Goal: Task Accomplishment & Management: Use online tool/utility

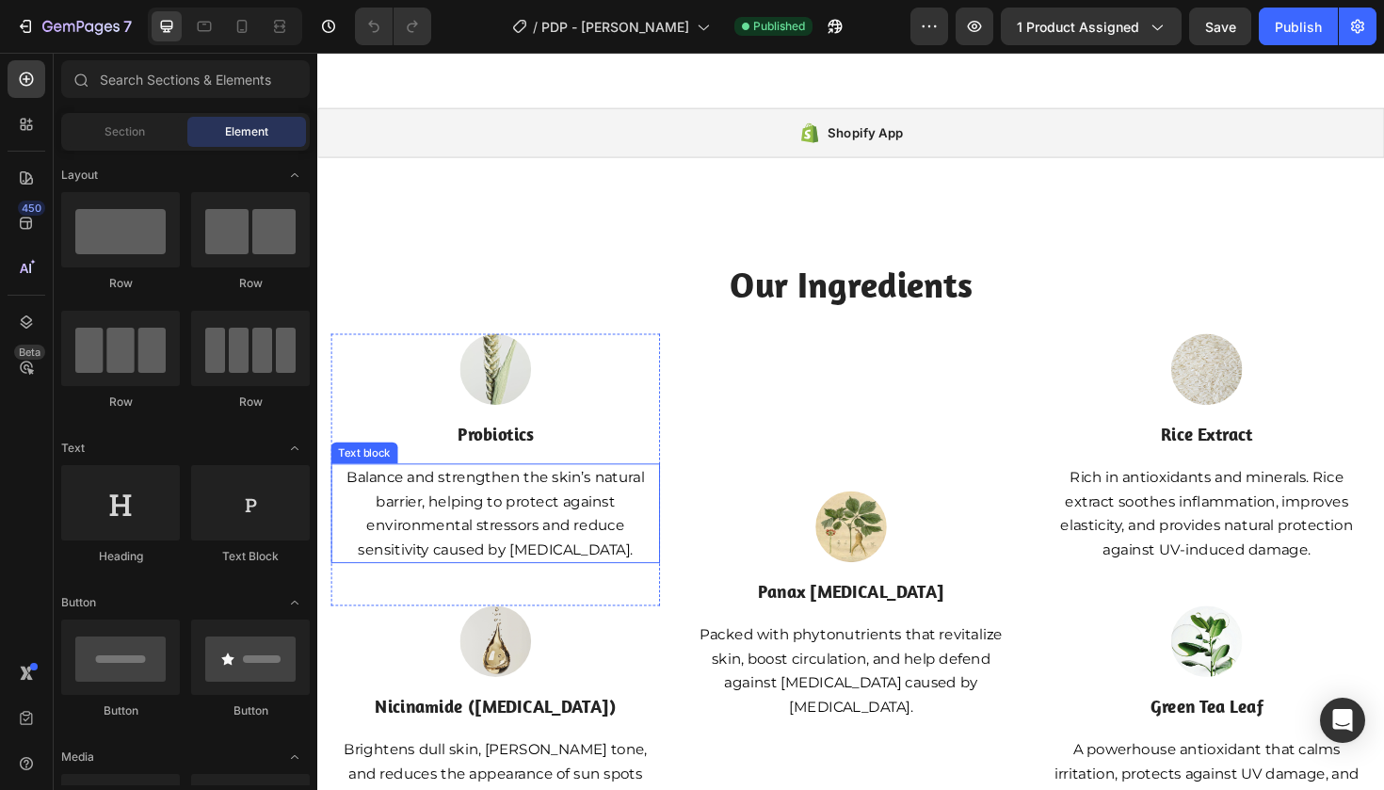
scroll to position [518, 0]
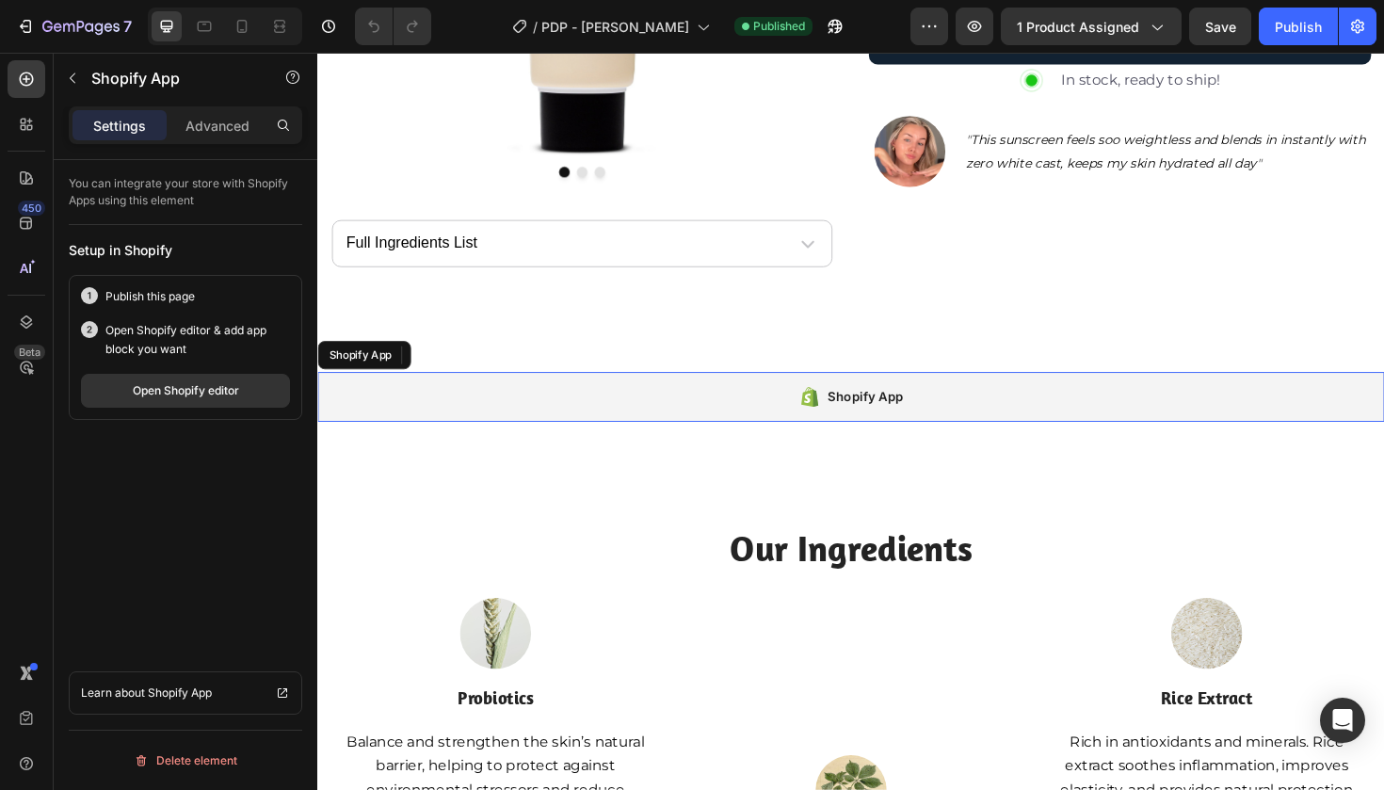
click at [758, 420] on div "Shopify App" at bounding box center [882, 417] width 1130 height 53
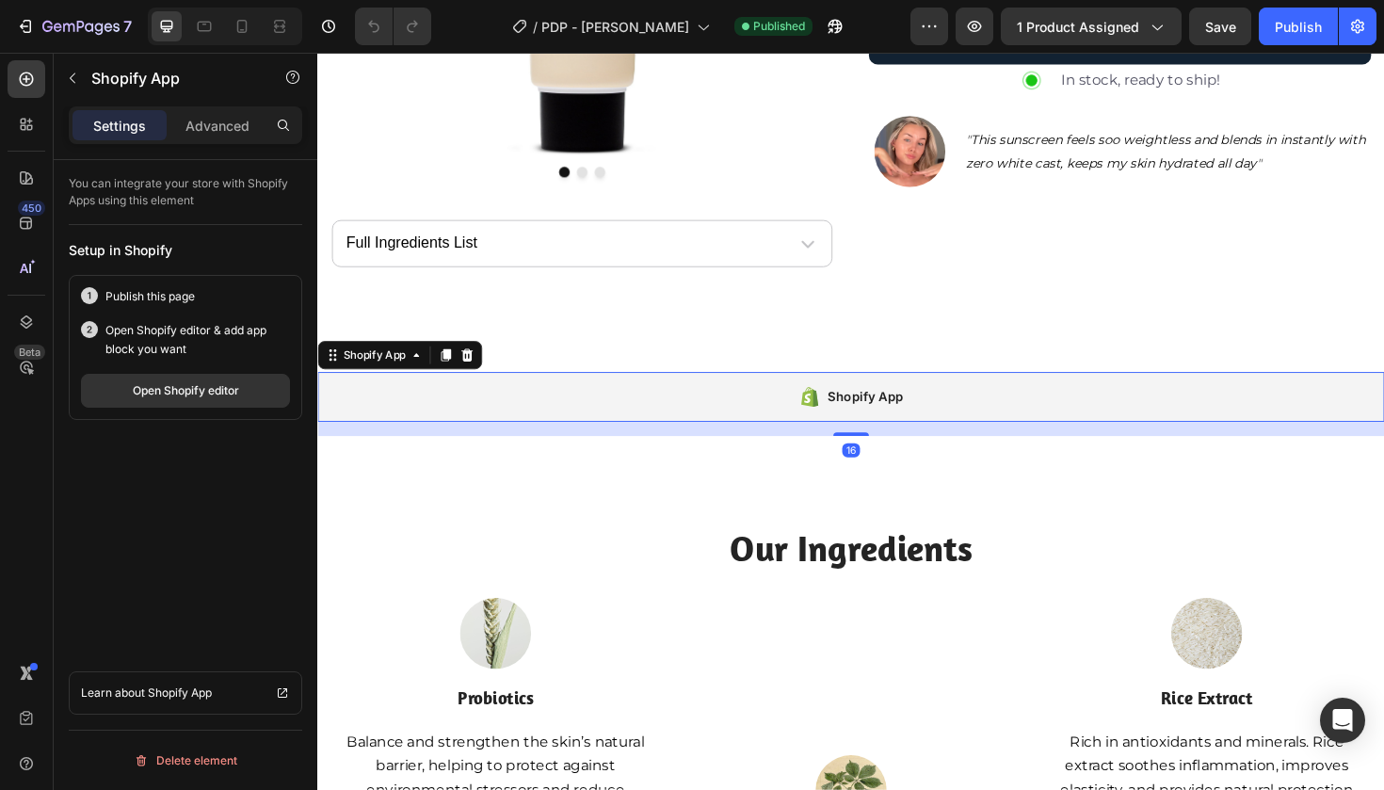
click at [758, 420] on div "Shopify App" at bounding box center [882, 417] width 1130 height 53
click at [249, 393] on button "Open Shopify editor" at bounding box center [185, 391] width 209 height 34
click at [898, 409] on div "Shopify App" at bounding box center [898, 417] width 80 height 23
click at [244, 380] on button "Open Shopify editor" at bounding box center [185, 391] width 209 height 34
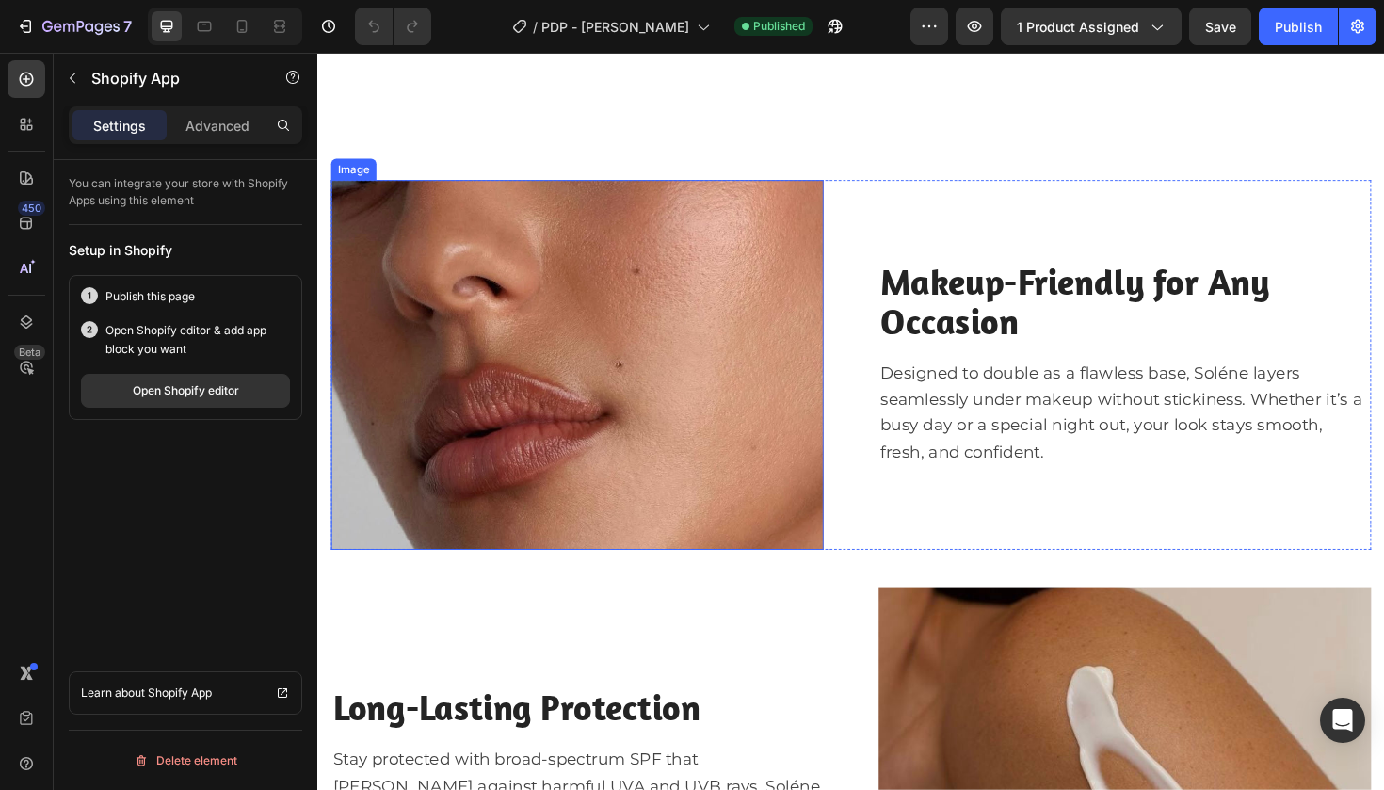
scroll to position [3006, 0]
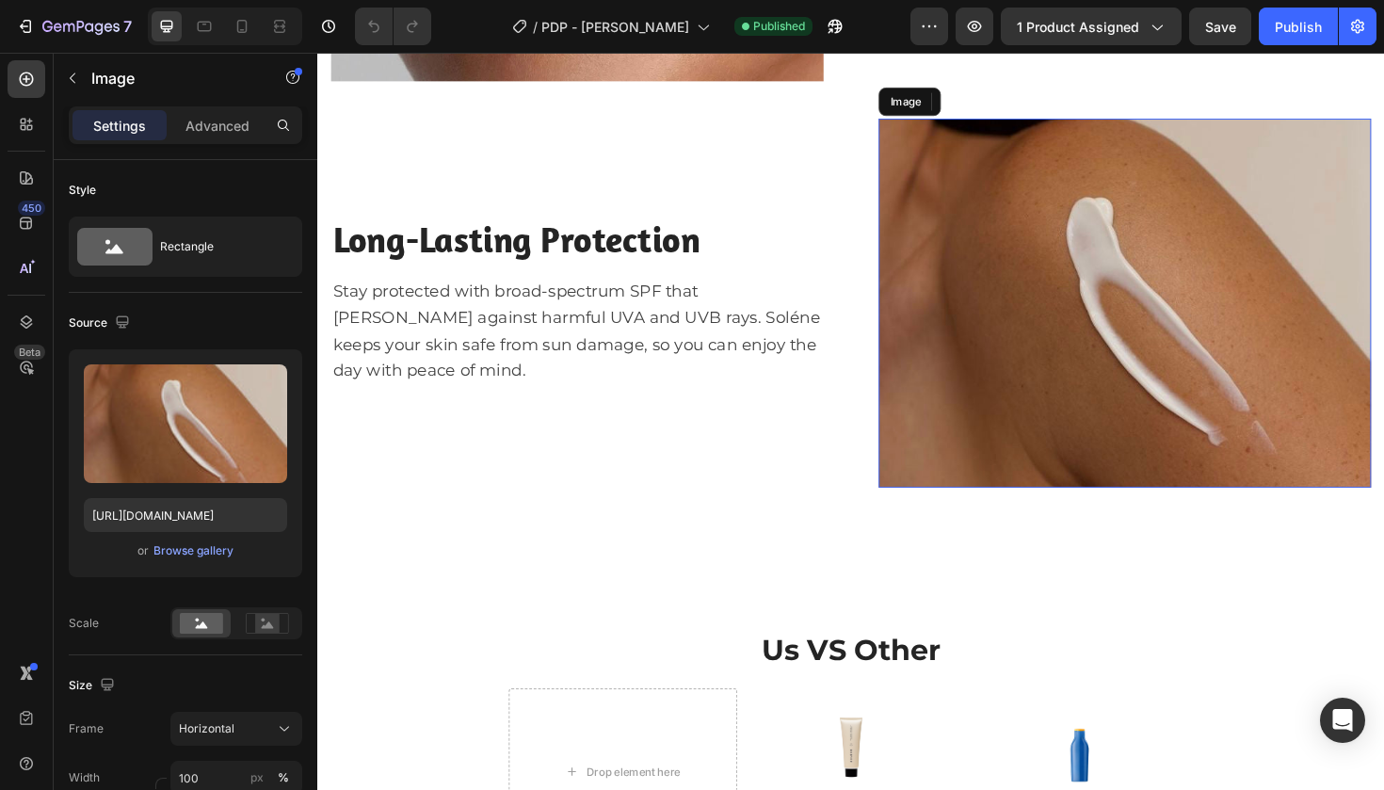
click at [1130, 394] on img at bounding box center [1173, 318] width 522 height 392
click at [211, 519] on input "[URL][DOMAIN_NAME]" at bounding box center [185, 515] width 203 height 34
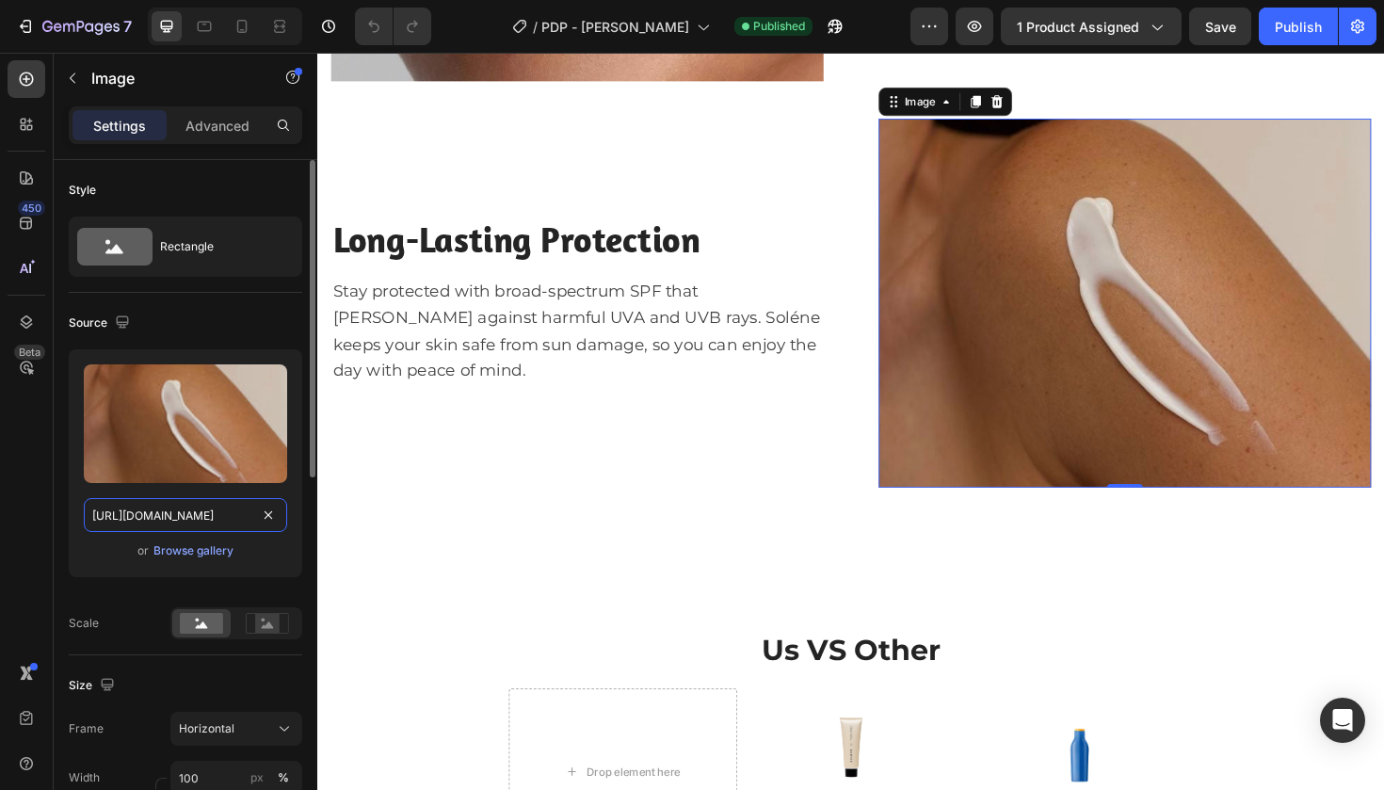
click at [211, 519] on input "[URL][DOMAIN_NAME]" at bounding box center [185, 515] width 203 height 34
click at [238, 32] on icon at bounding box center [242, 26] width 10 height 13
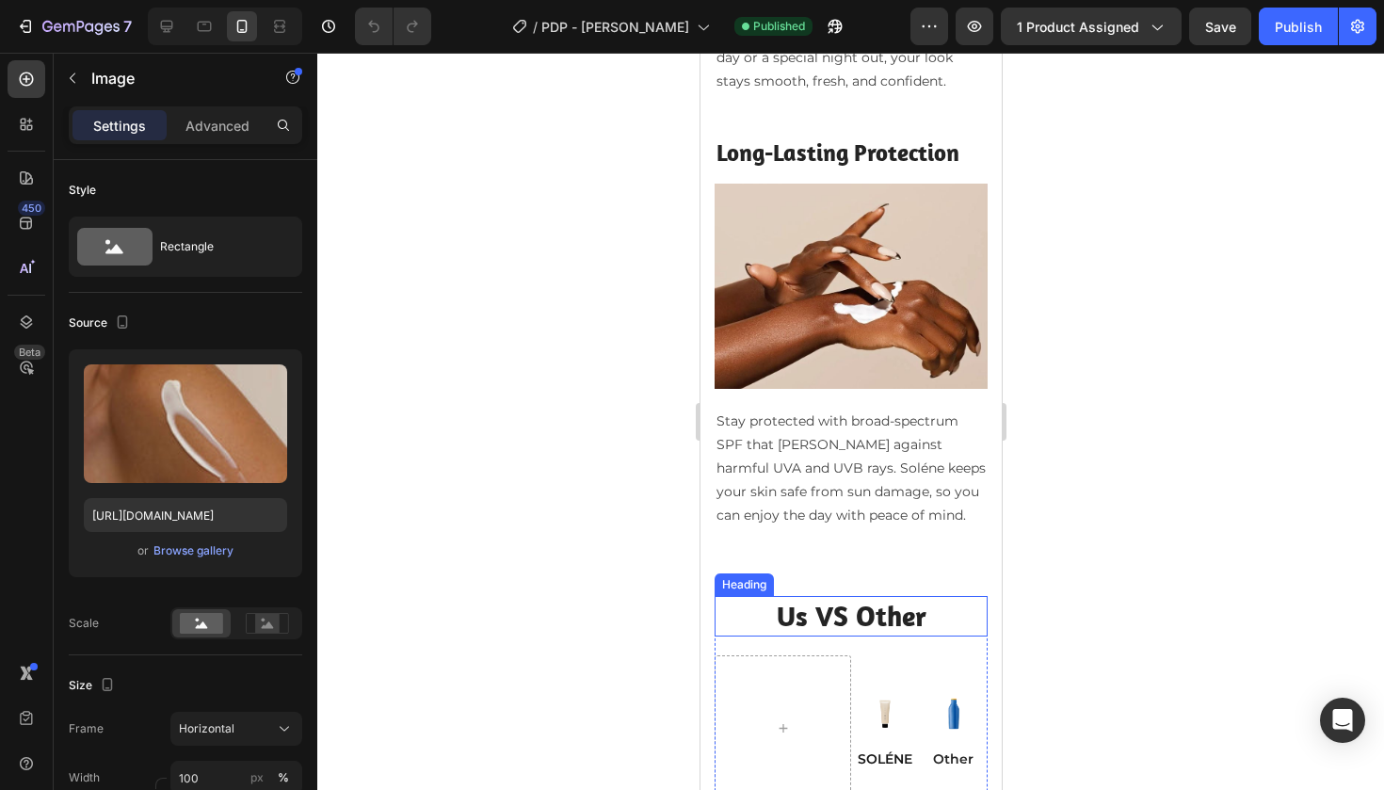
scroll to position [4063, 0]
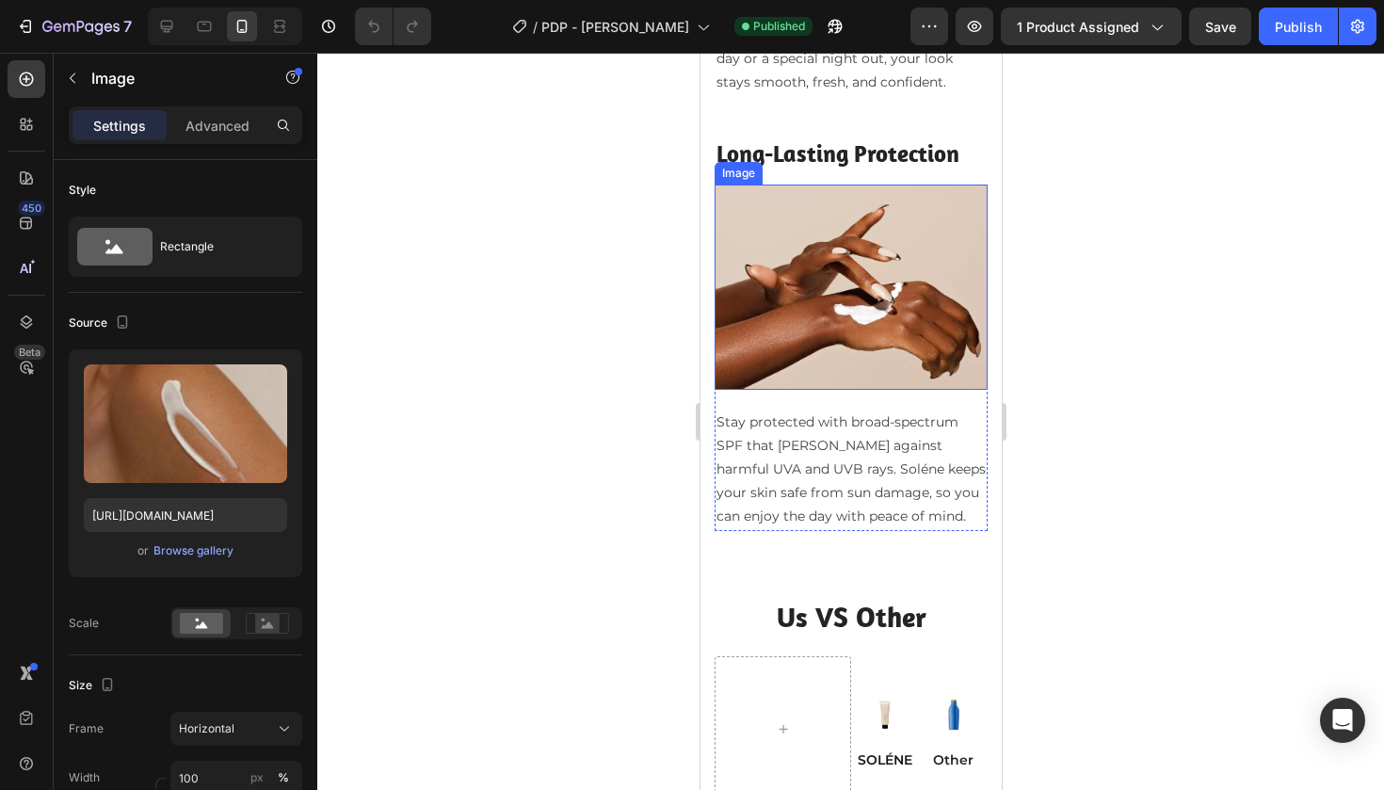
click at [852, 345] on img at bounding box center [850, 287] width 273 height 205
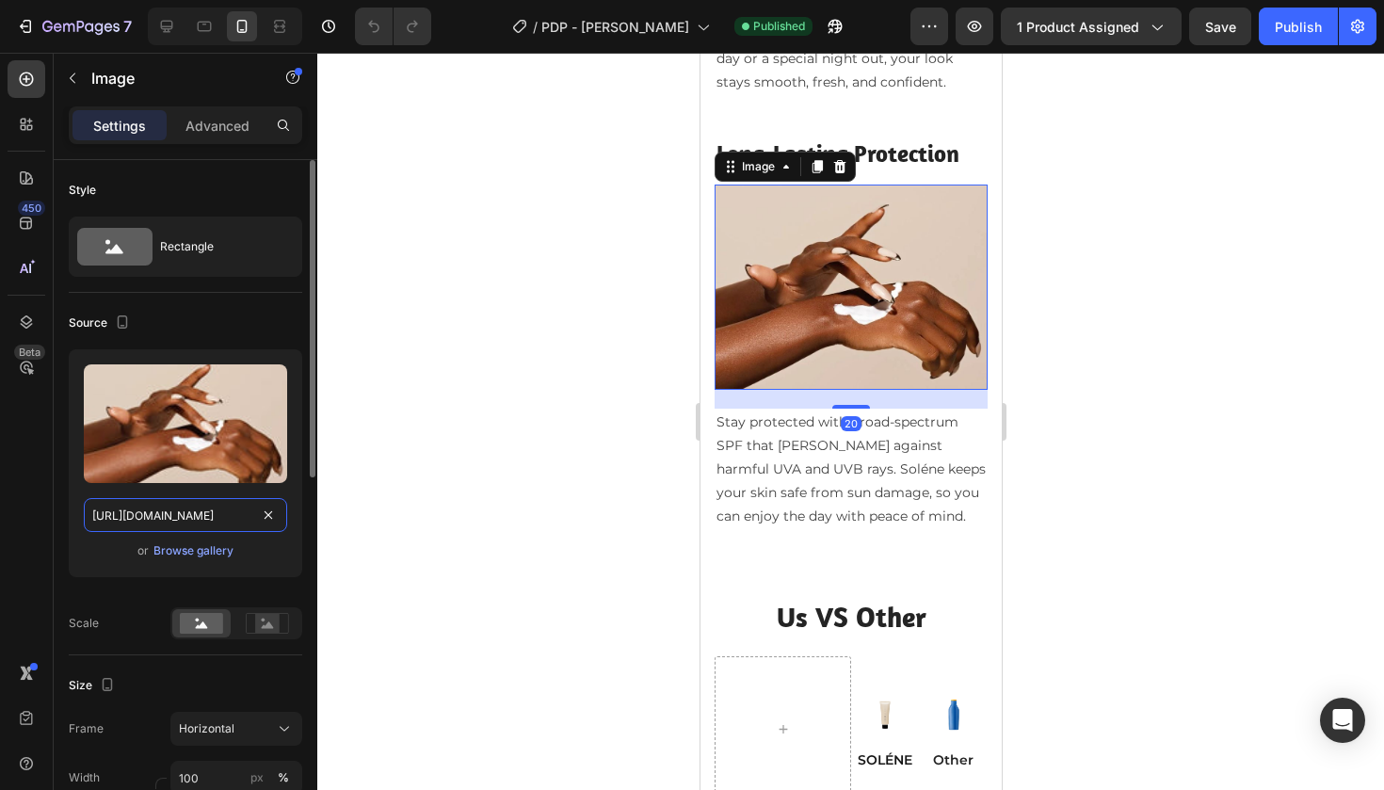
click at [199, 525] on input "[URL][DOMAIN_NAME]" at bounding box center [185, 515] width 203 height 34
paste input "5d04d51f-1036-41d5-8d94-4a61c75673c8"
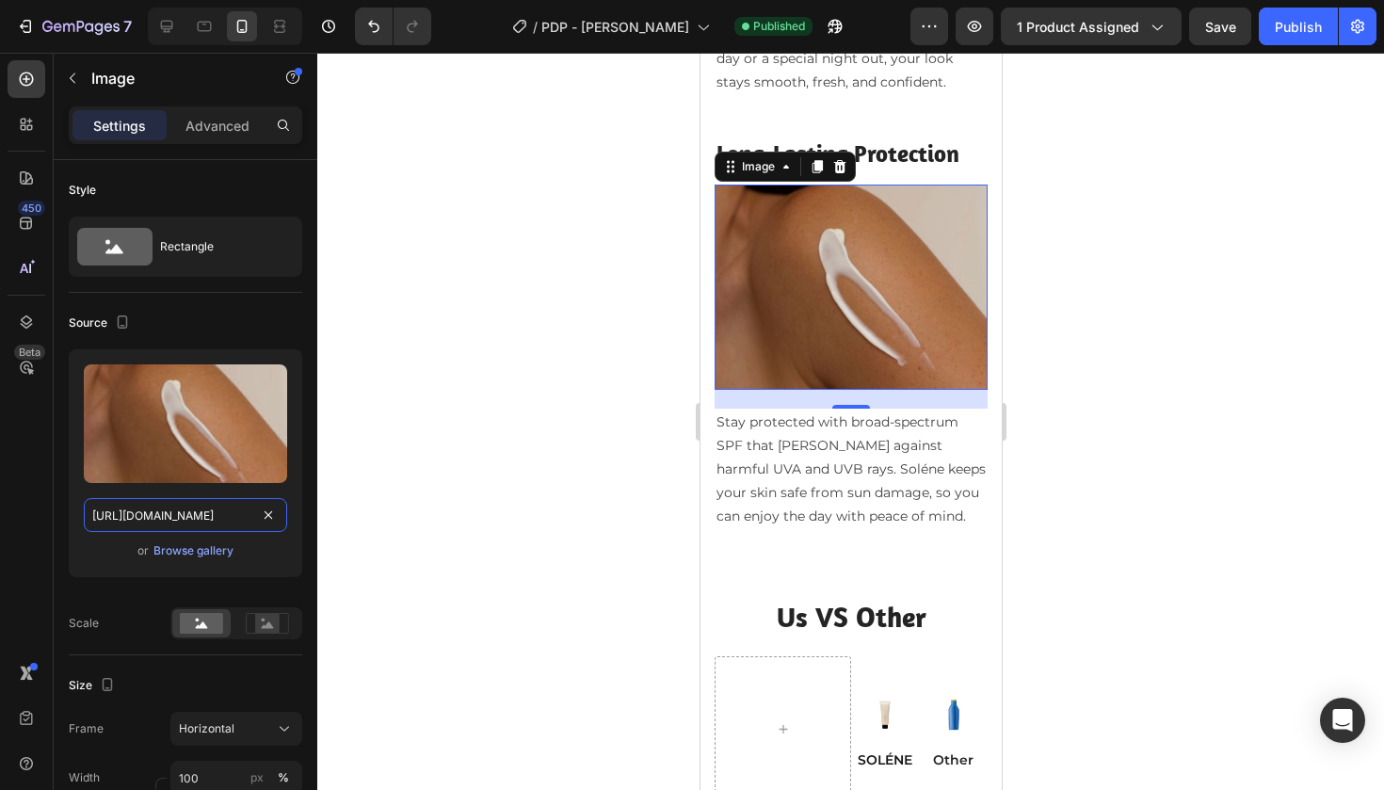
type input "[URL][DOMAIN_NAME]"
click at [437, 471] on div at bounding box center [850, 421] width 1067 height 737
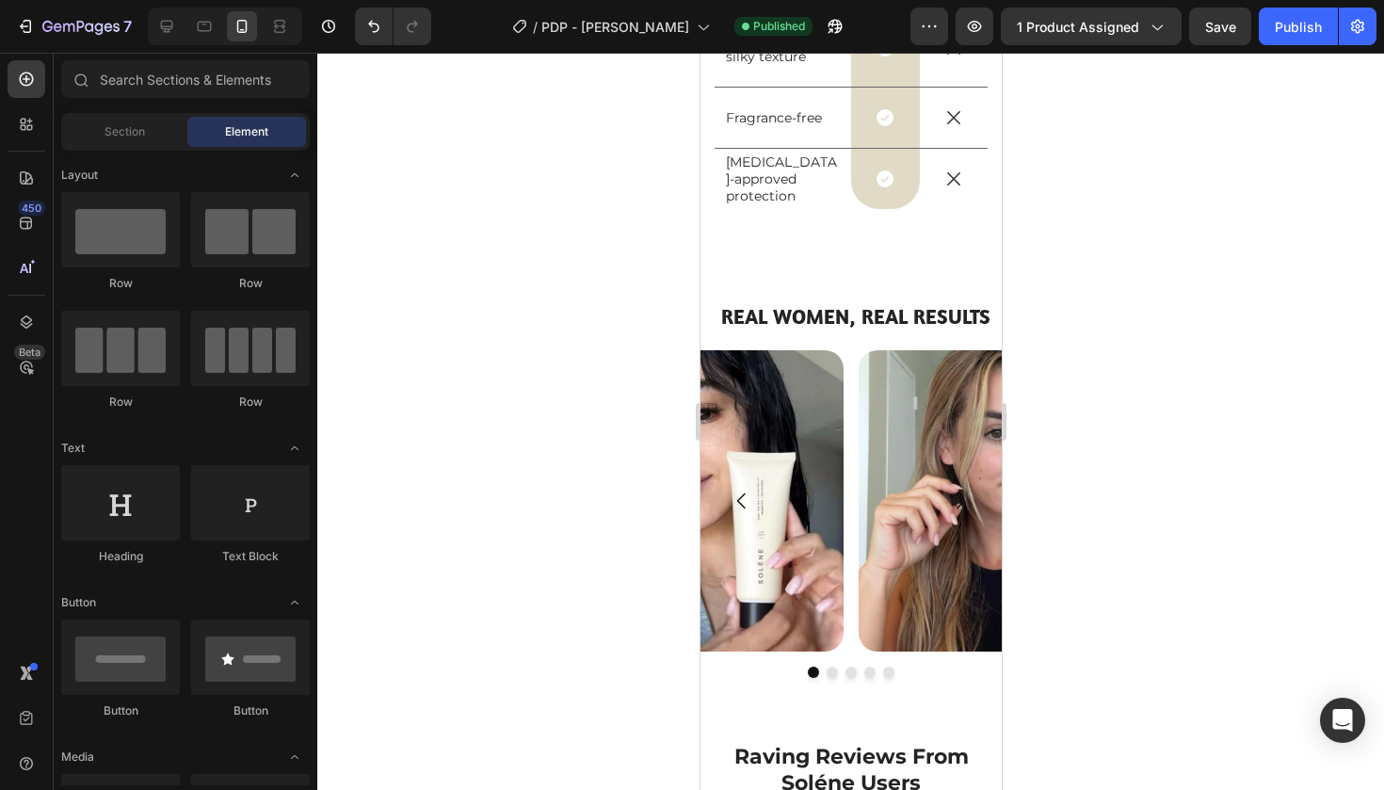
scroll to position [5512, 0]
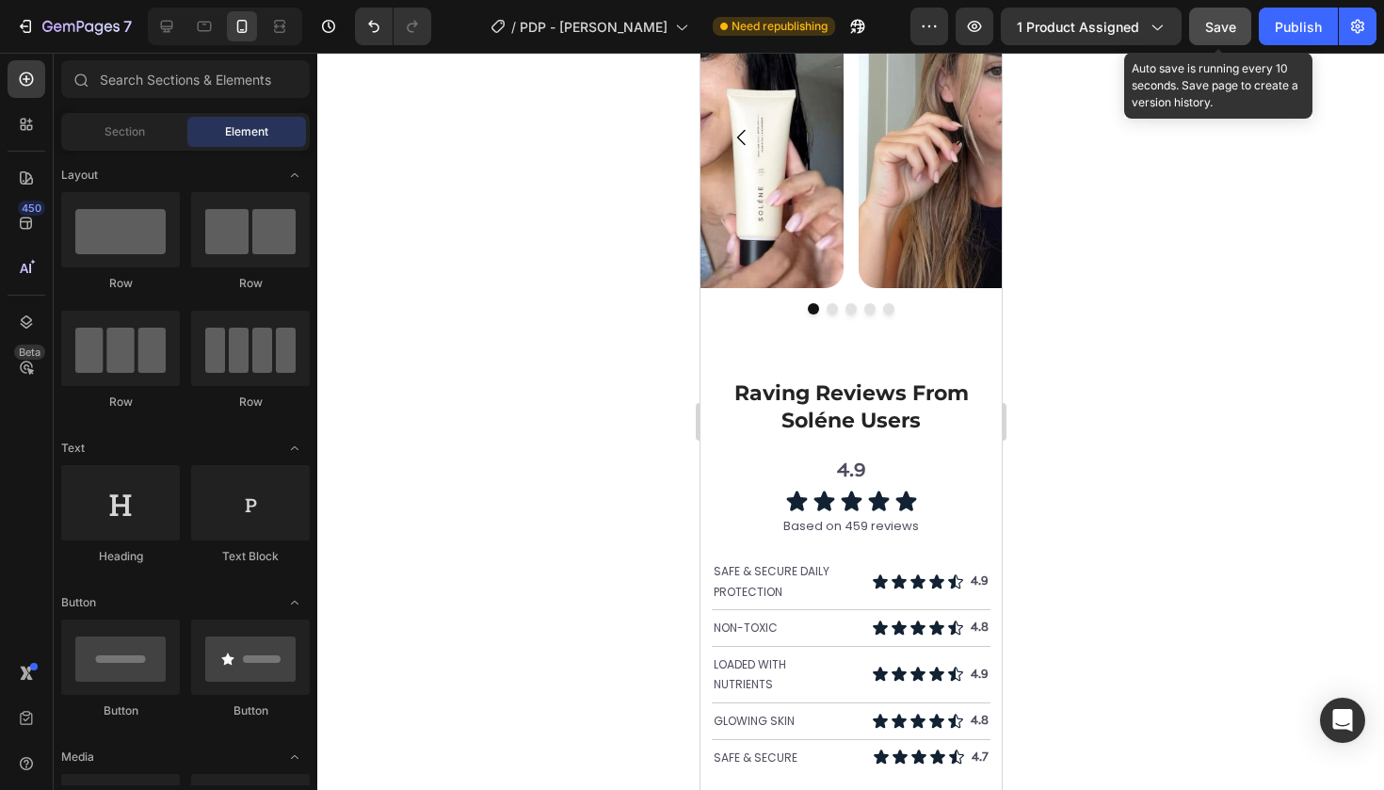
click at [1215, 31] on span "Save" at bounding box center [1220, 27] width 31 height 16
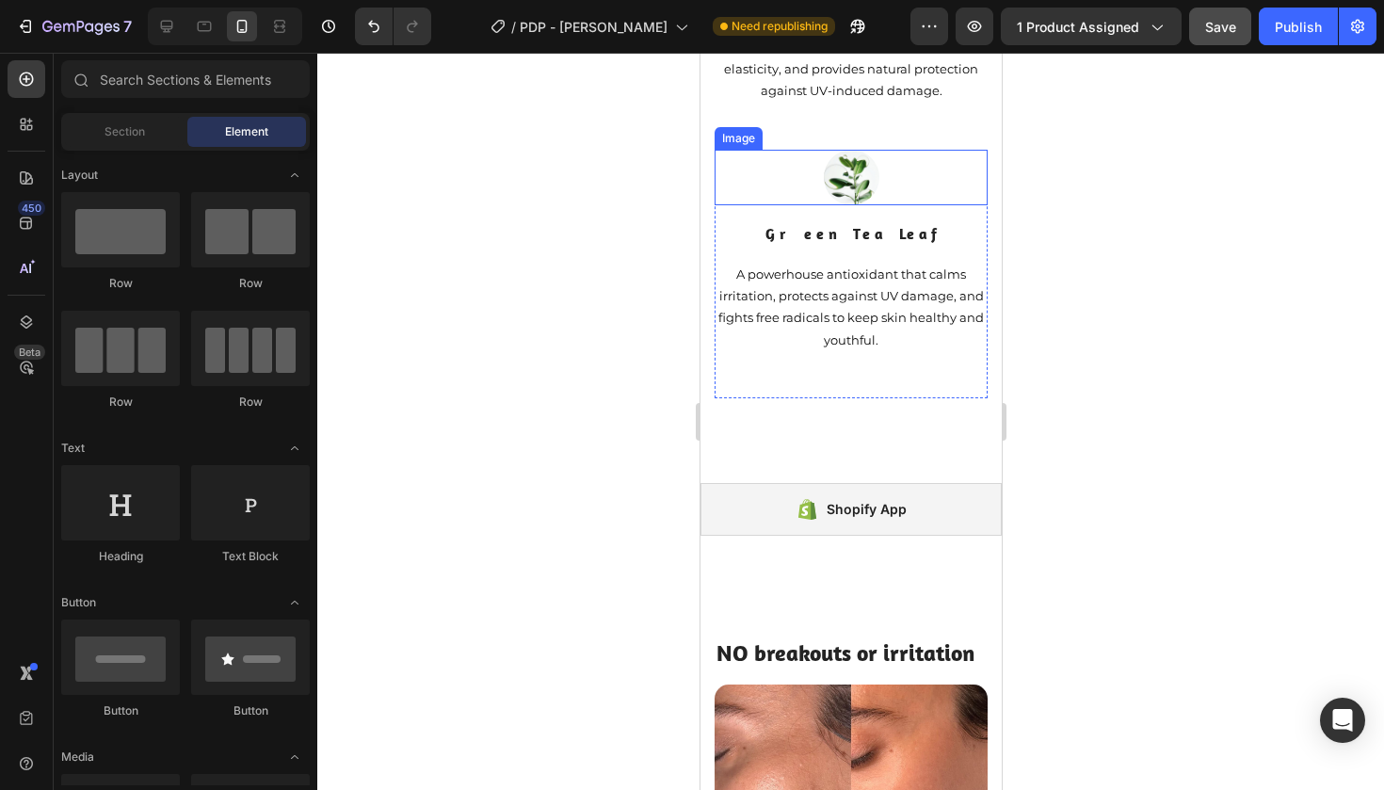
scroll to position [2425, 0]
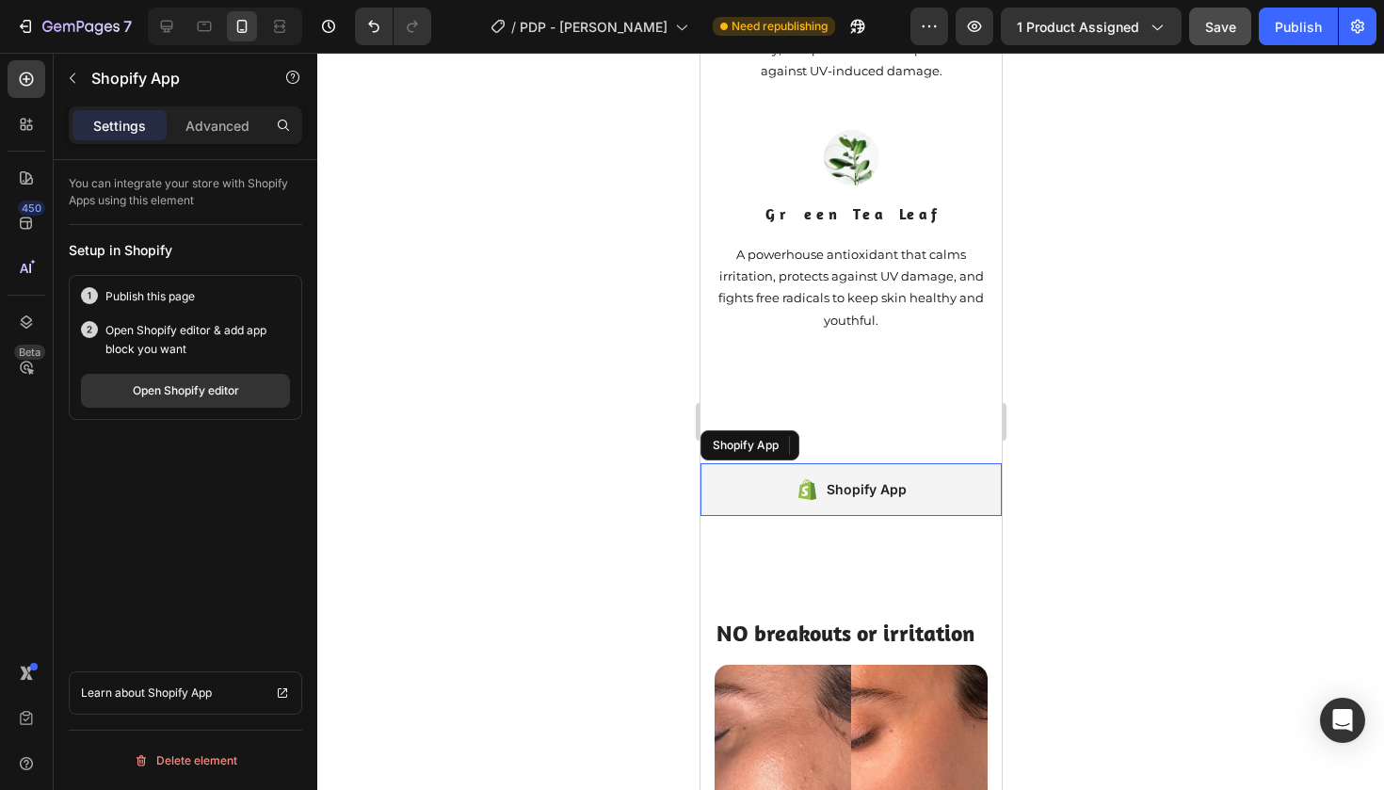
click at [802, 476] on div "Shopify App" at bounding box center [850, 489] width 301 height 53
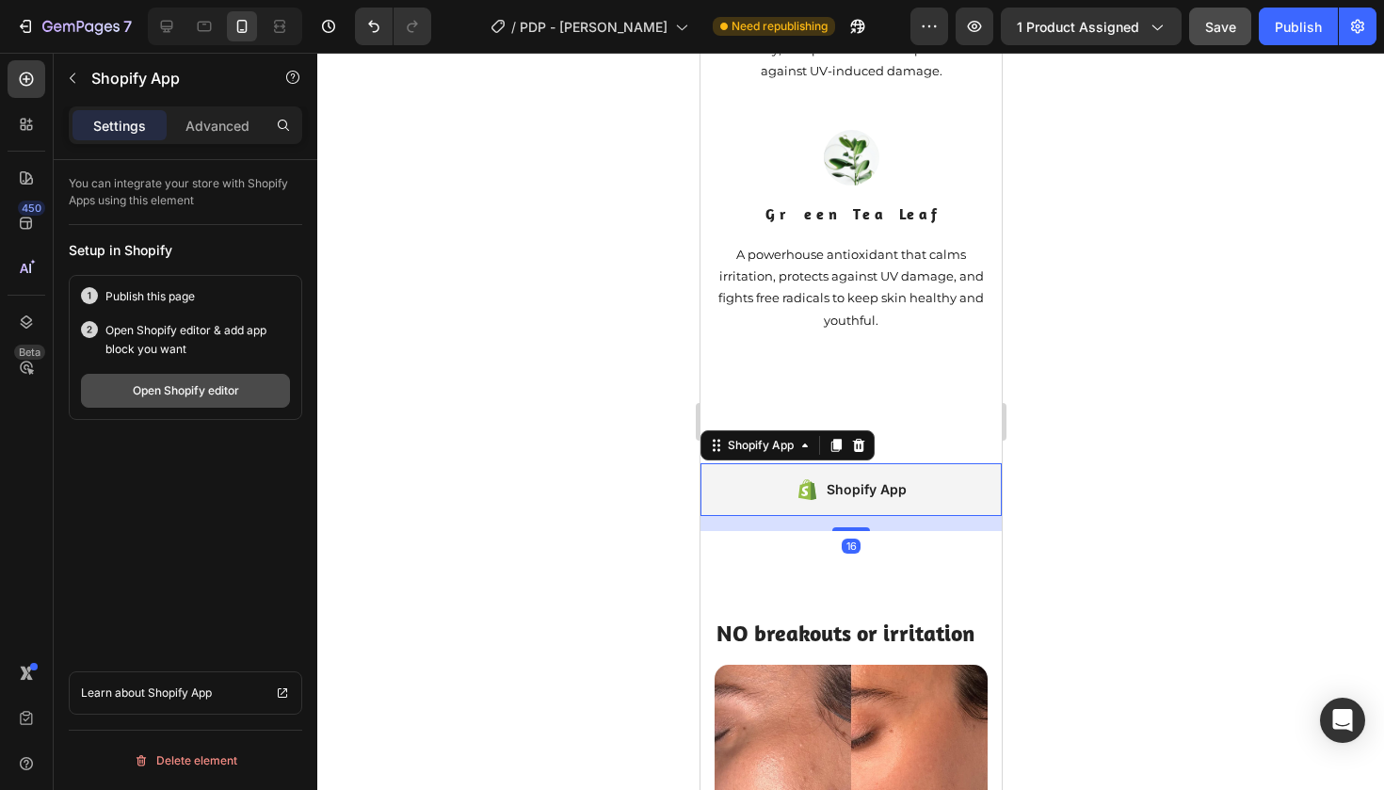
click at [141, 382] on div "Open Shopify editor" at bounding box center [186, 390] width 106 height 17
click at [1309, 19] on div "Publish" at bounding box center [1298, 27] width 47 height 20
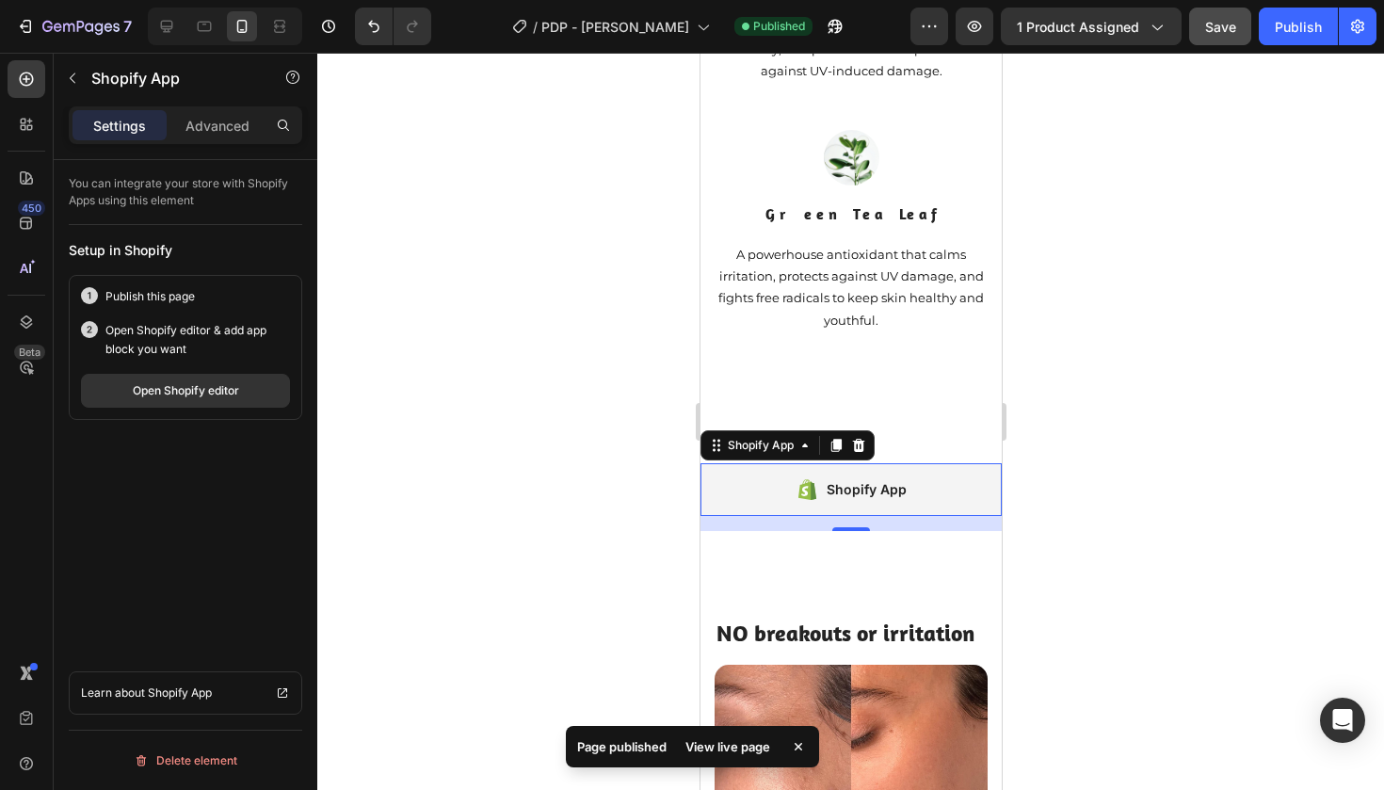
click at [703, 741] on div "View live page" at bounding box center [727, 747] width 107 height 26
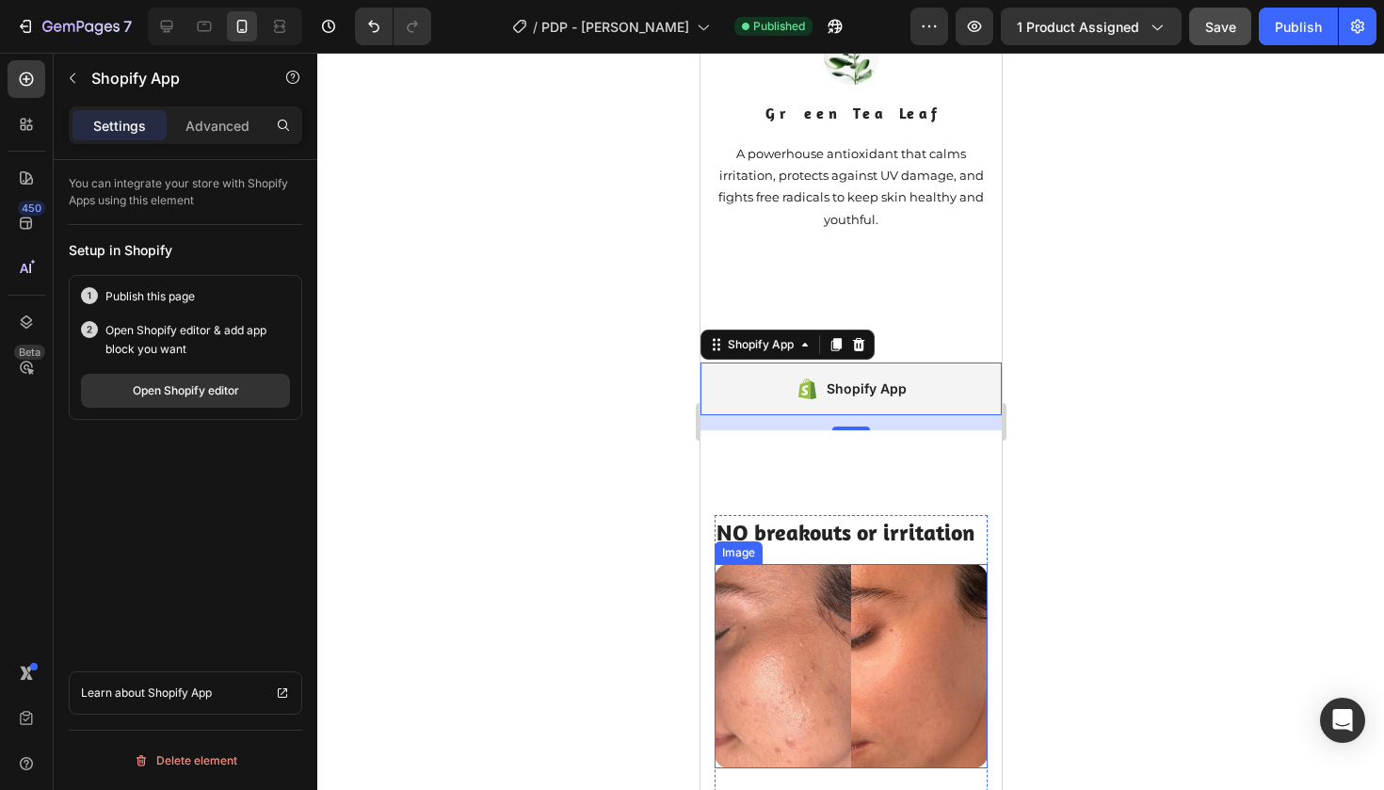
scroll to position [2520, 0]
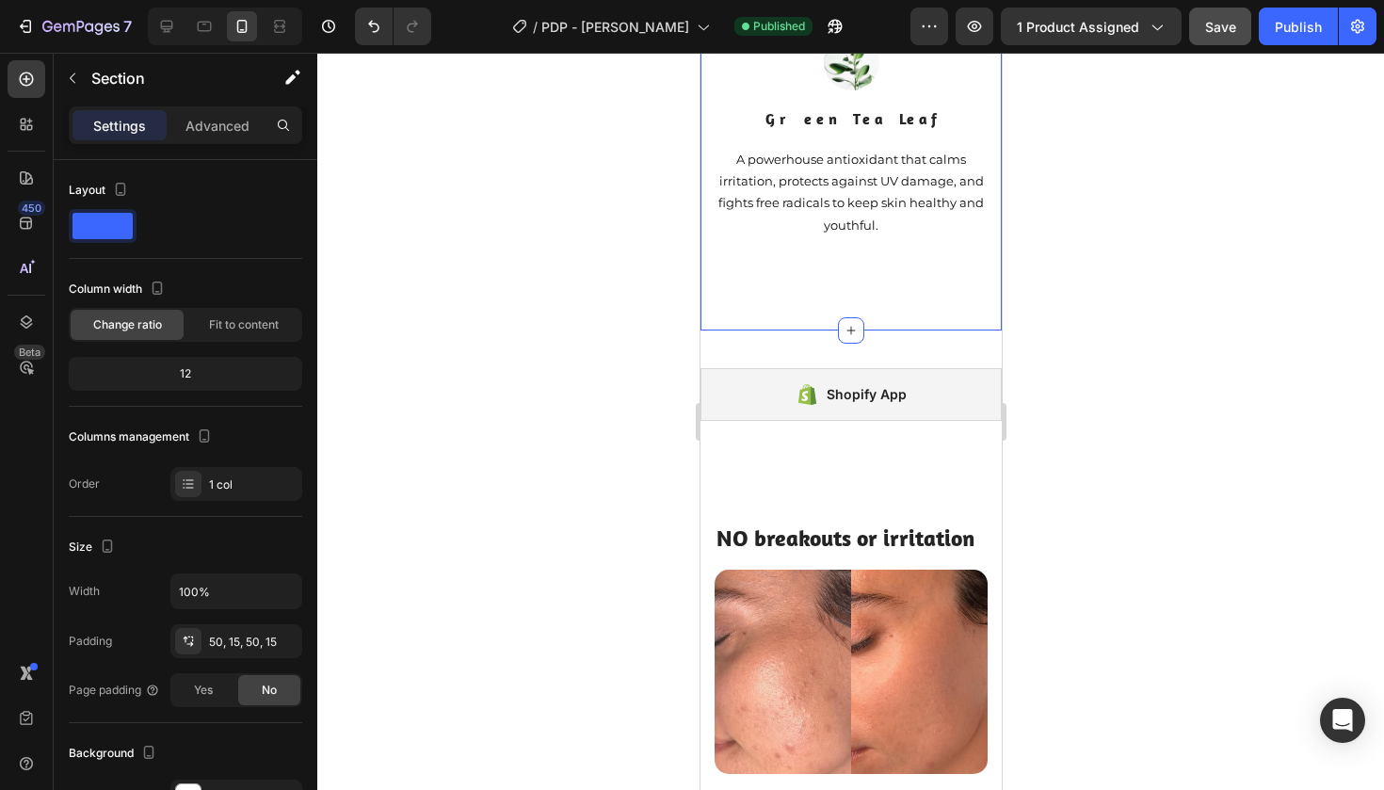
click at [239, 634] on div "50, 15, 50, 15" at bounding box center [236, 642] width 55 height 17
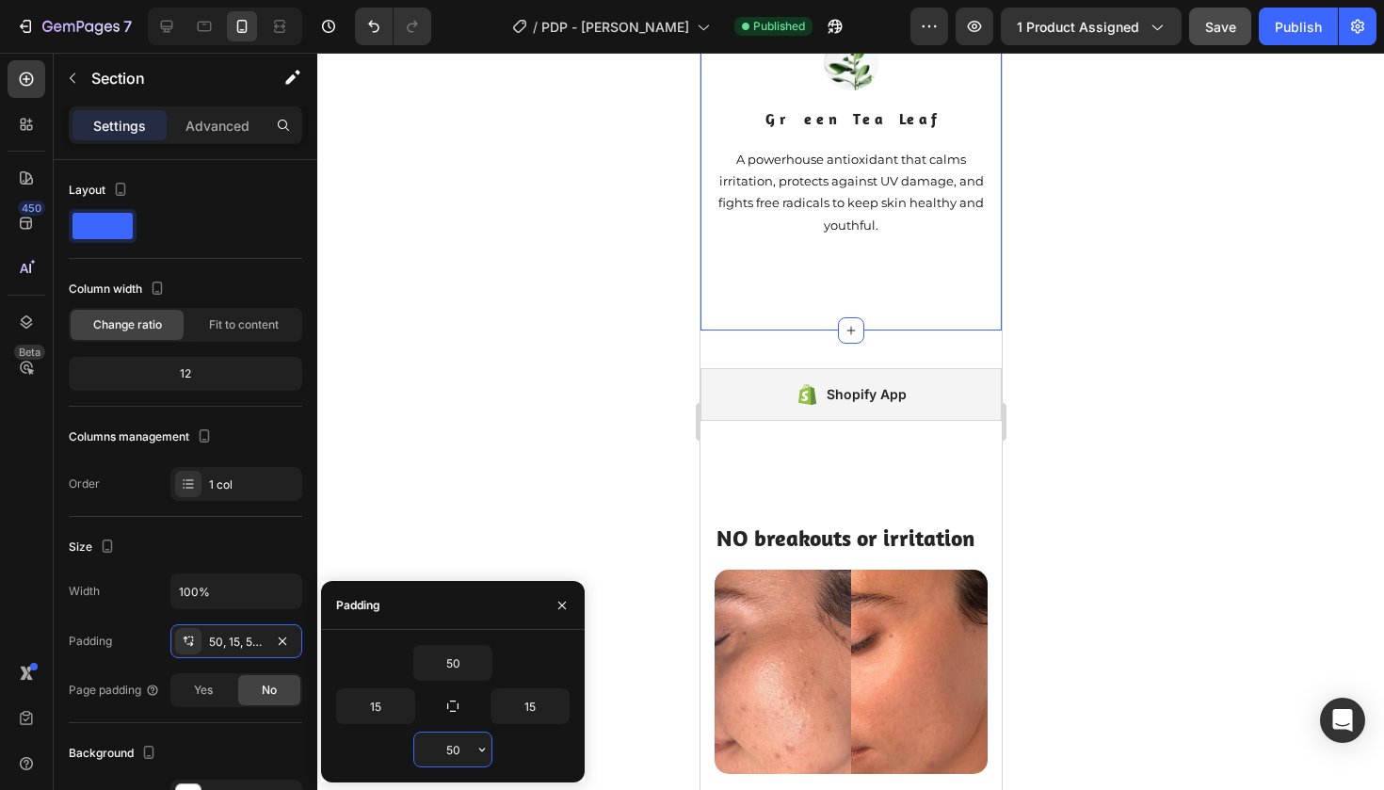
click at [456, 747] on input "50" at bounding box center [452, 750] width 77 height 34
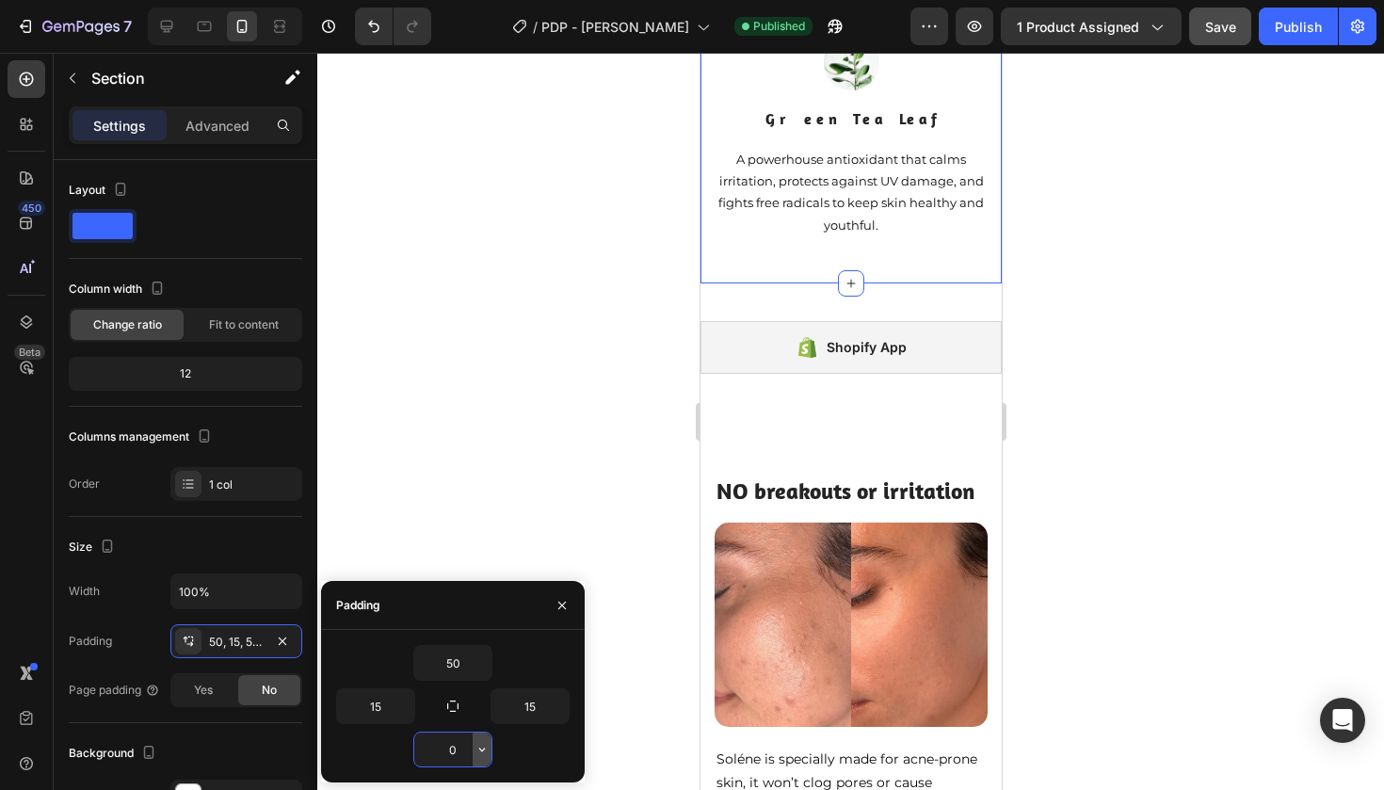
type input "30"
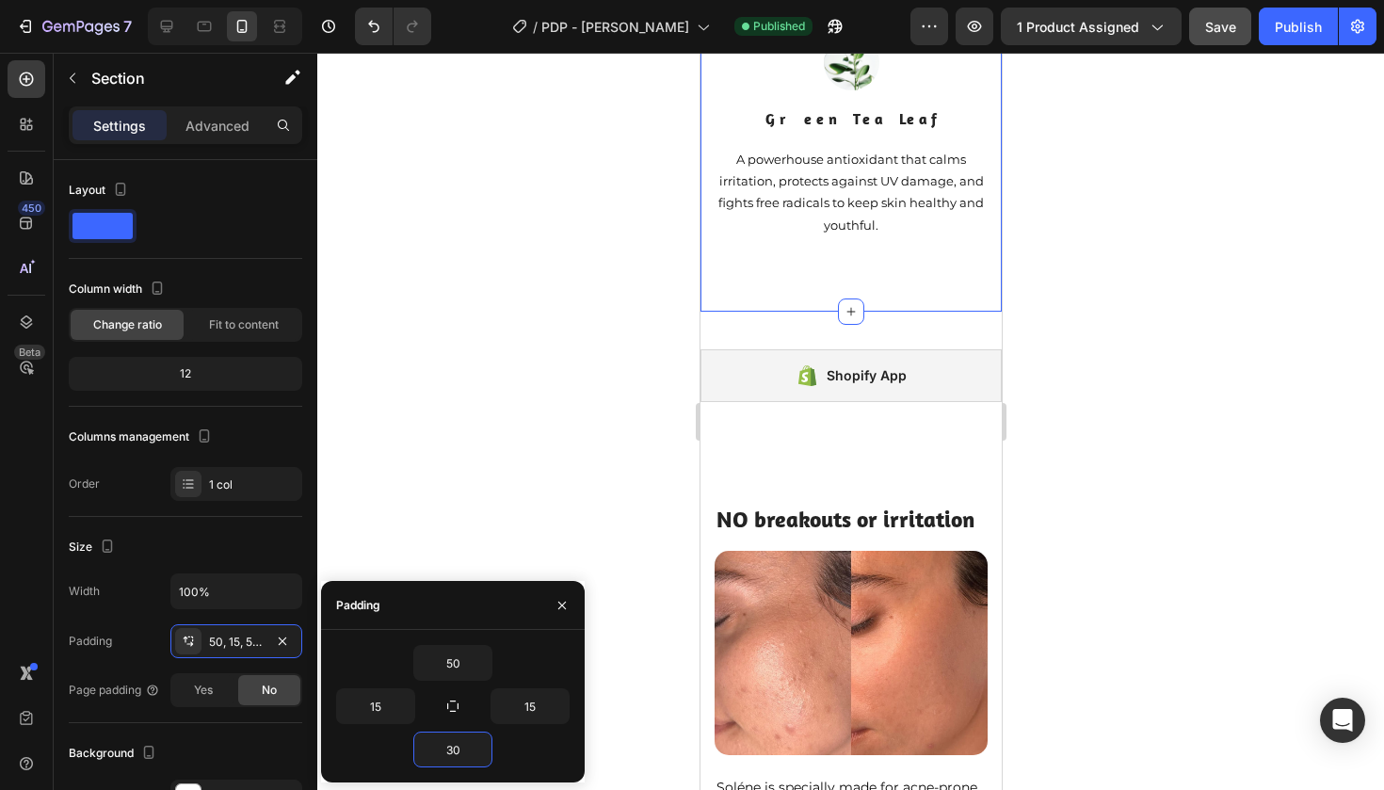
click at [495, 413] on div at bounding box center [850, 421] width 1067 height 737
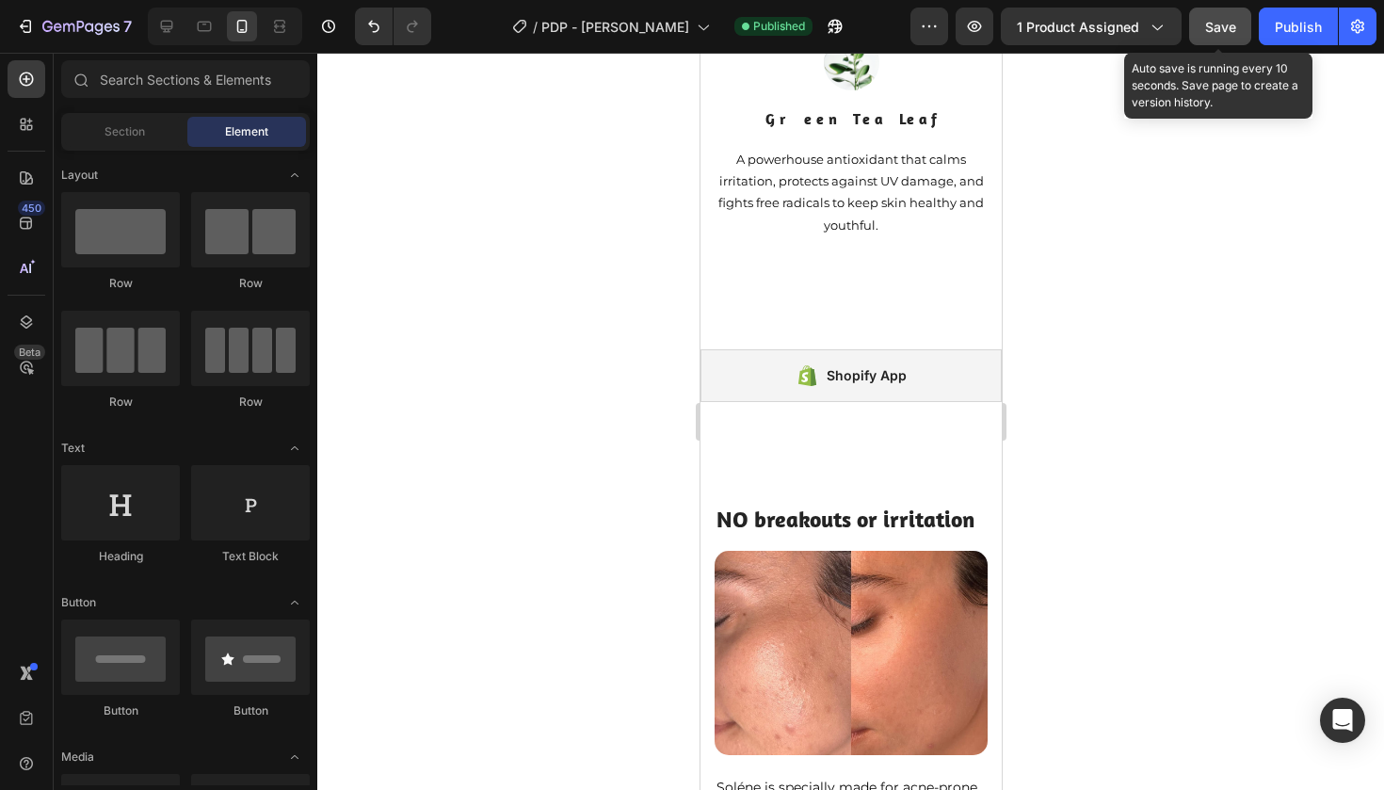
click at [1240, 18] on button "Save" at bounding box center [1220, 27] width 62 height 38
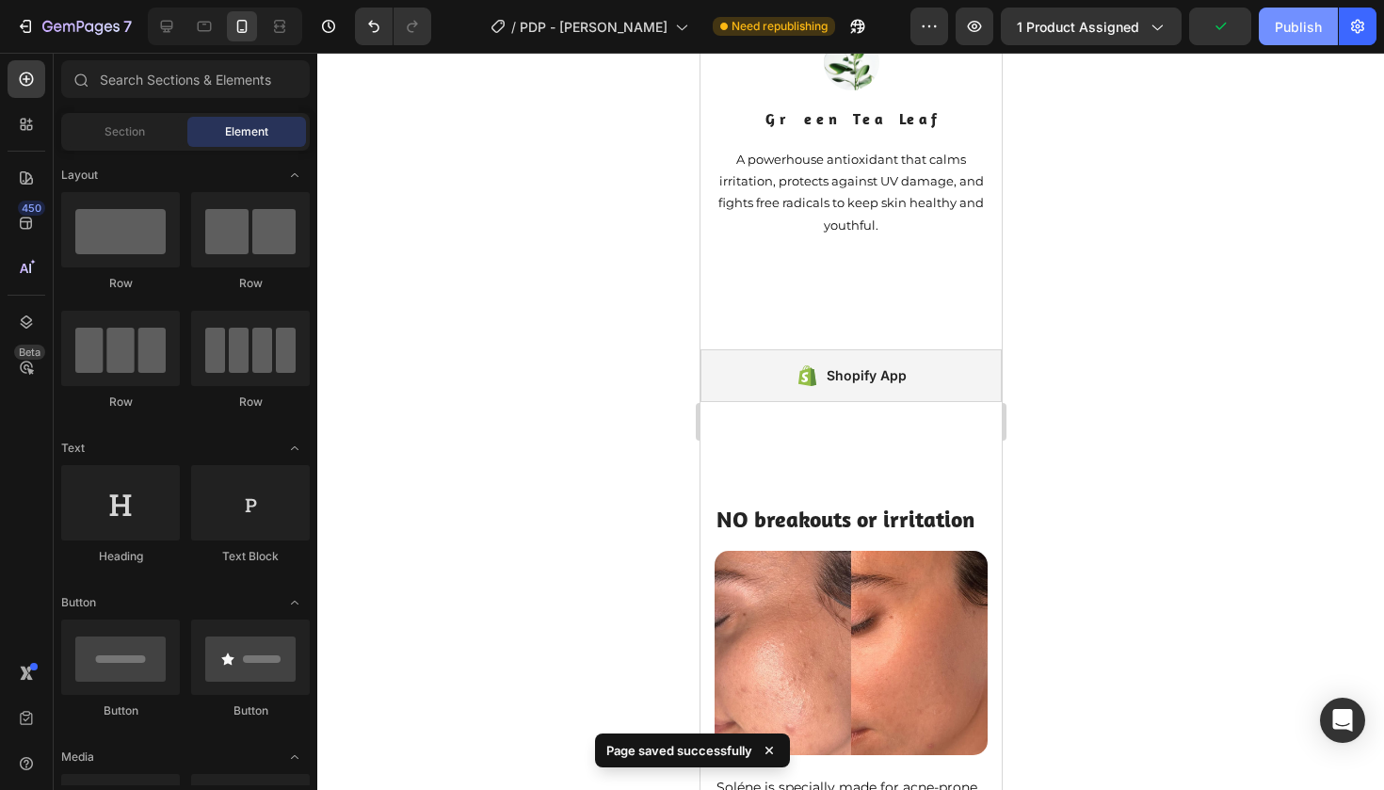
click at [1285, 24] on div "Publish" at bounding box center [1298, 27] width 47 height 20
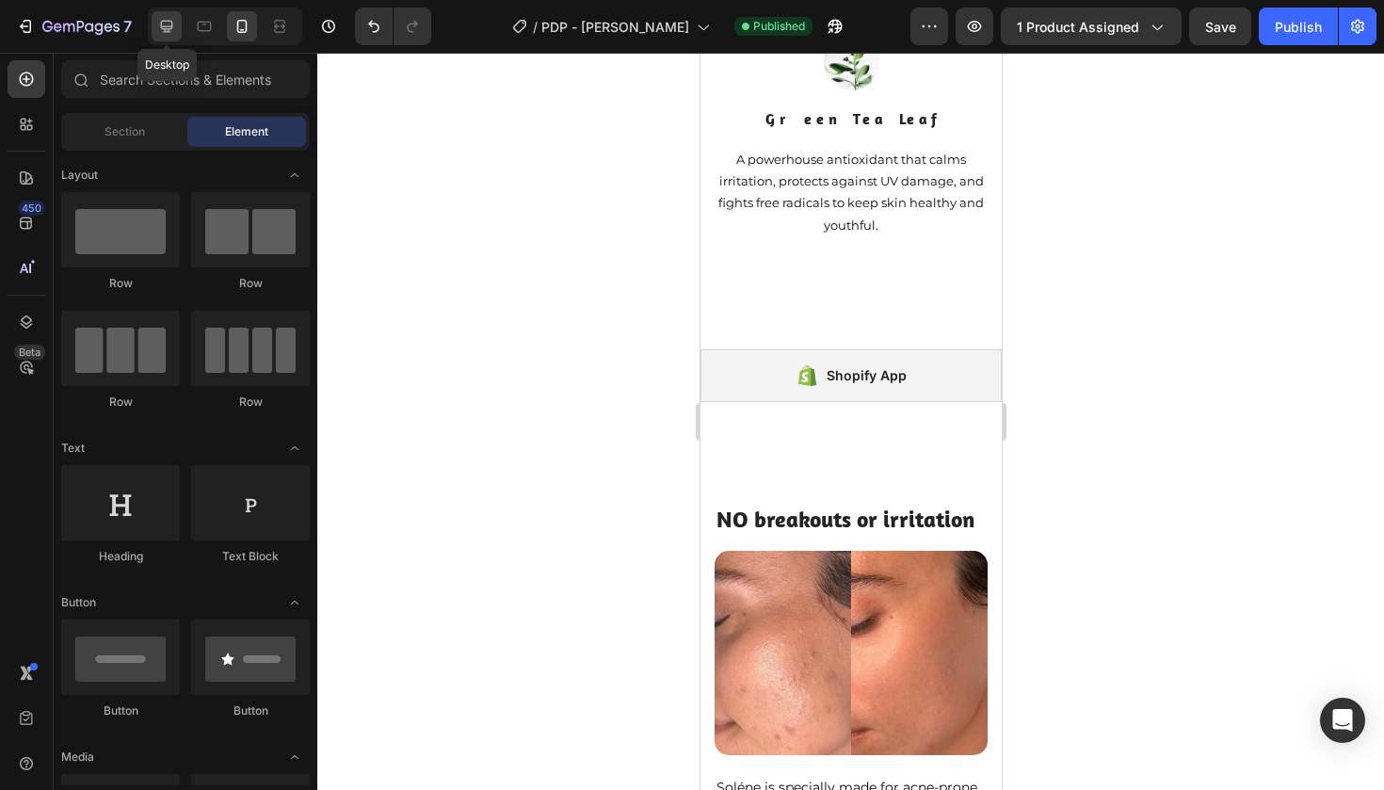
click at [164, 24] on icon at bounding box center [166, 26] width 19 height 19
